Goal: Task Accomplishment & Management: Manage account settings

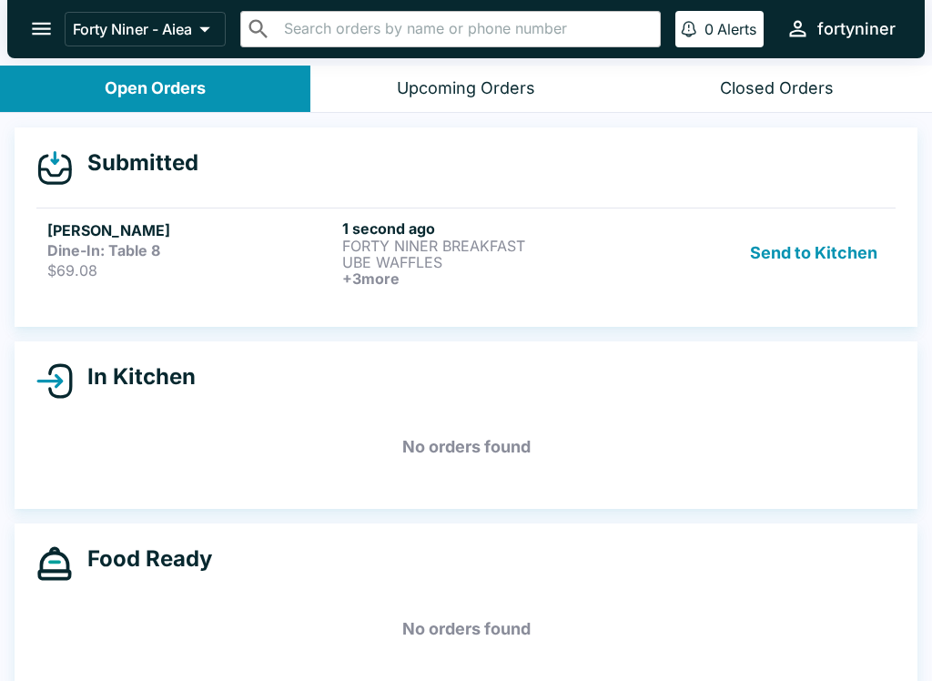
click at [426, 279] on h6 "+ 3 more" at bounding box center [486, 278] width 288 height 16
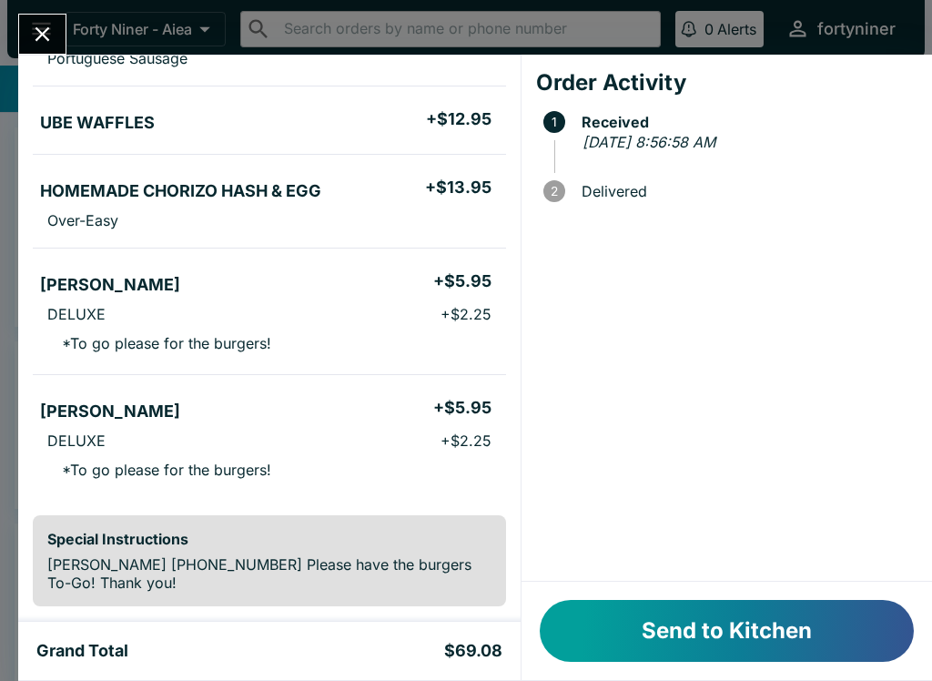
scroll to position [253, 0]
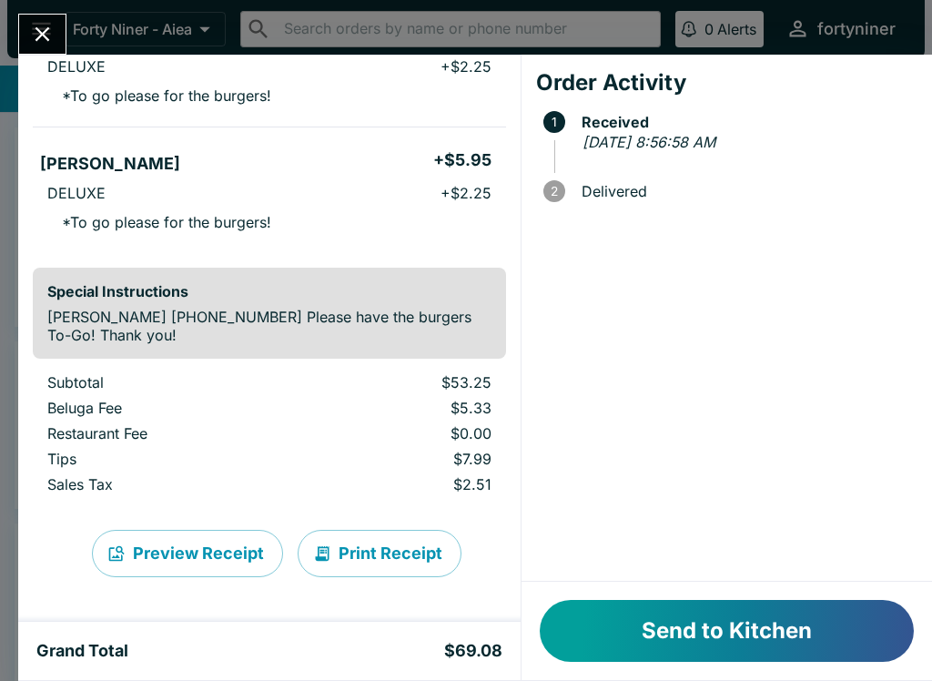
click at [616, 643] on button "Send to Kitchen" at bounding box center [727, 631] width 374 height 62
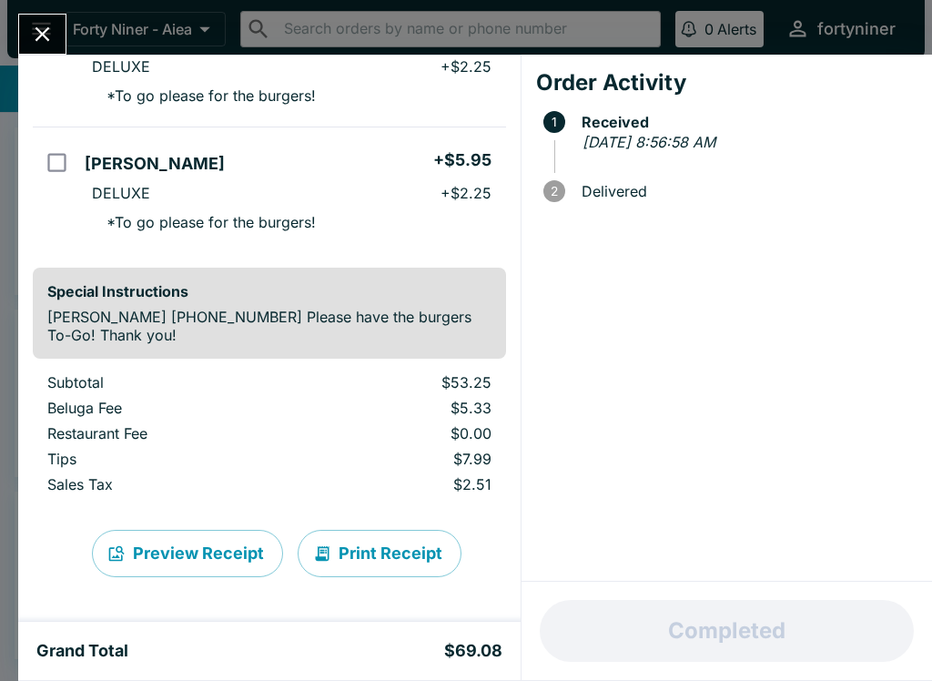
scroll to position [494, 0]
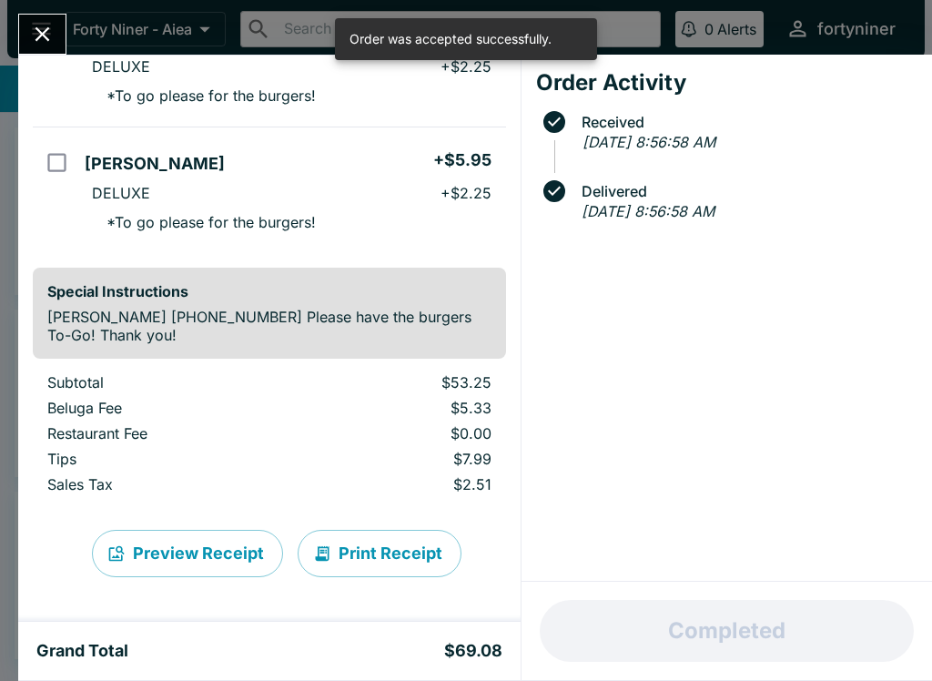
click at [43, 27] on icon "Close" at bounding box center [42, 34] width 25 height 25
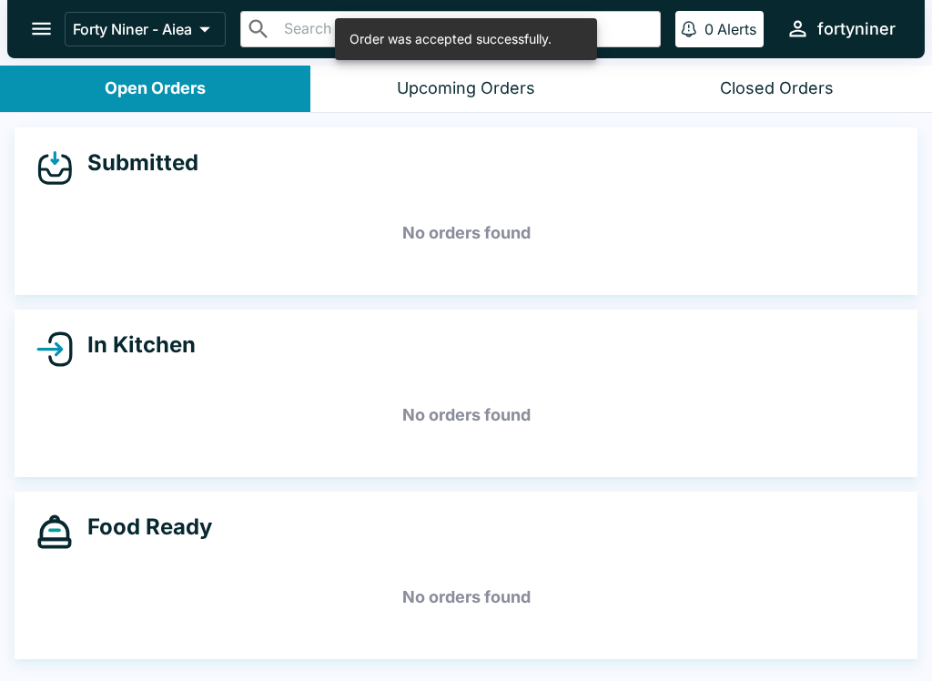
click at [46, 22] on icon "open drawer" at bounding box center [41, 28] width 25 height 25
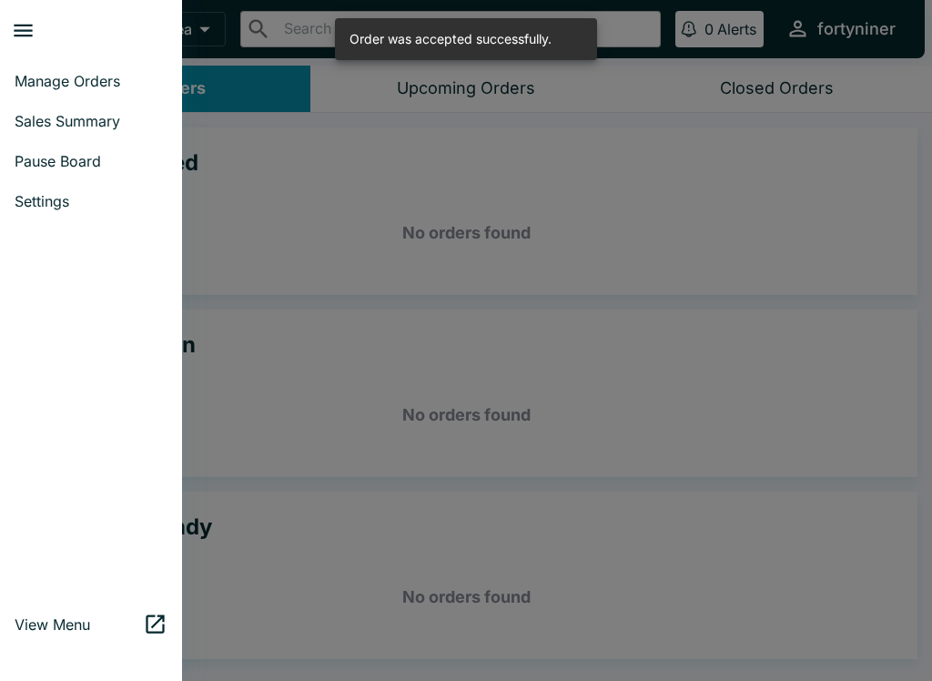
click at [37, 97] on link "Manage Orders" at bounding box center [91, 81] width 182 height 40
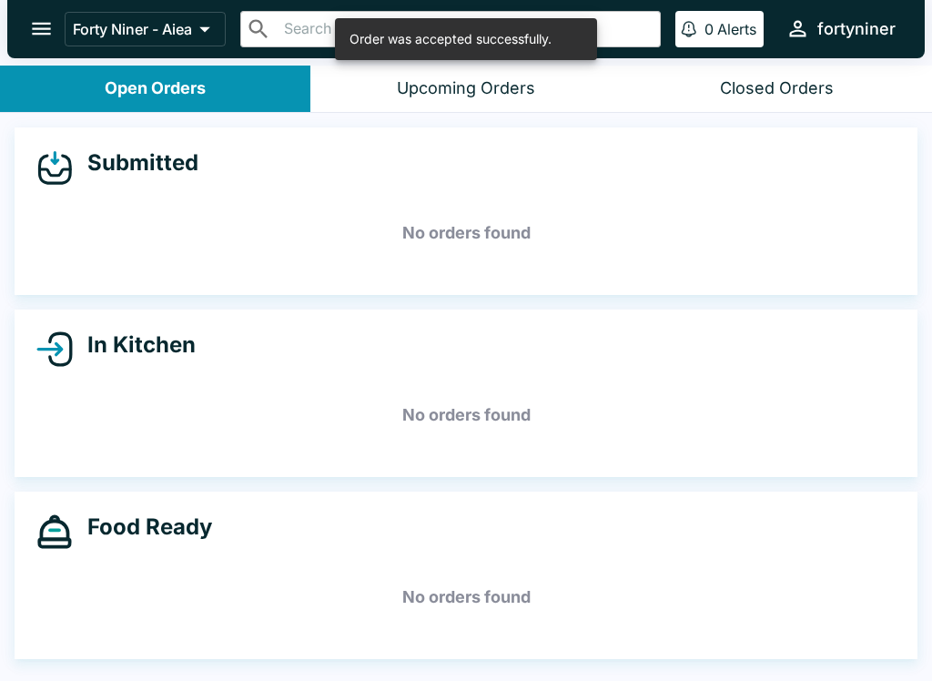
click at [22, 15] on button "open drawer" at bounding box center [41, 28] width 46 height 46
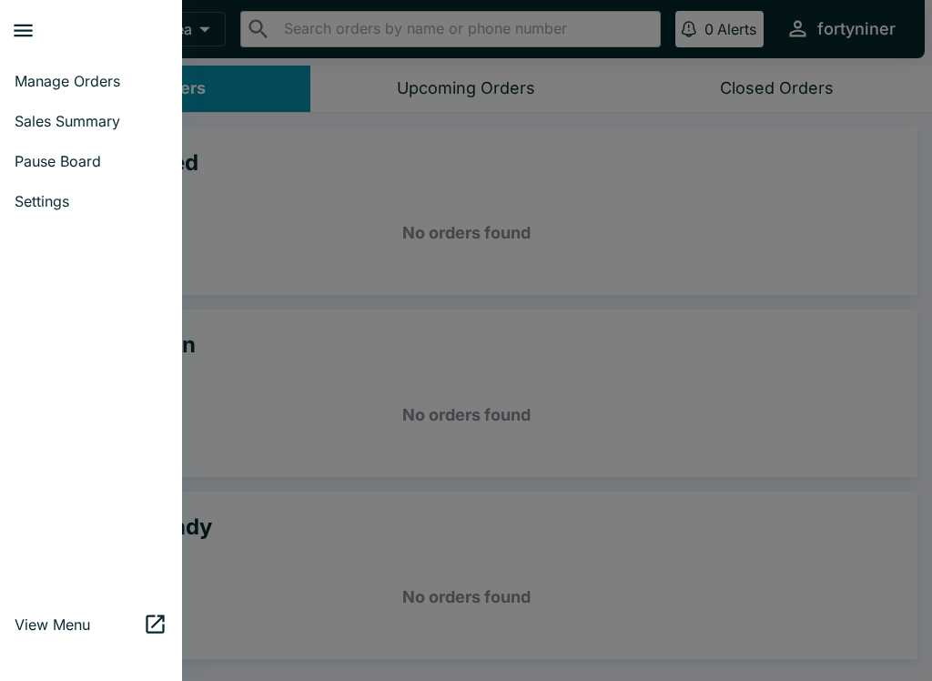
click at [48, 101] on link "Sales Summary" at bounding box center [91, 121] width 182 height 40
select select "03:00"
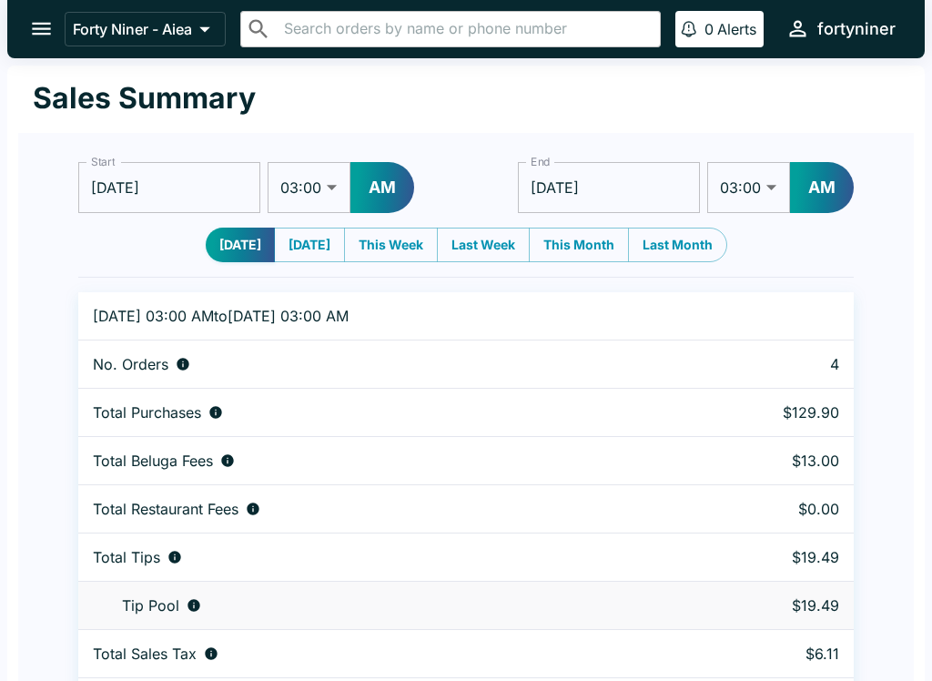
click at [34, 12] on button "open drawer" at bounding box center [41, 28] width 46 height 46
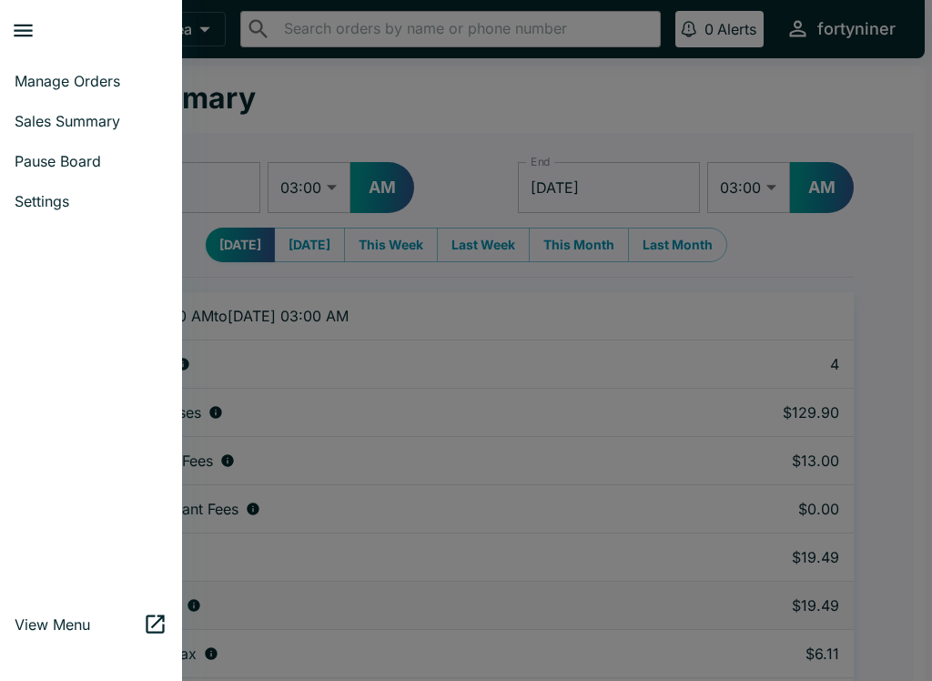
click at [51, 80] on span "Manage Orders" at bounding box center [91, 81] width 153 height 18
